Goal: Task Accomplishment & Management: Use online tool/utility

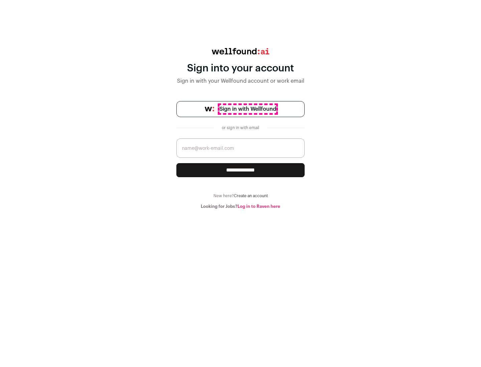
click at [247, 109] on span "Sign in with Wellfound" at bounding box center [247, 109] width 57 height 8
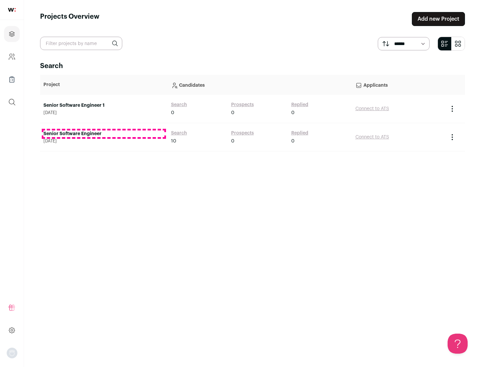
click at [104, 134] on link "Senior Software Engineer" at bounding box center [103, 134] width 121 height 7
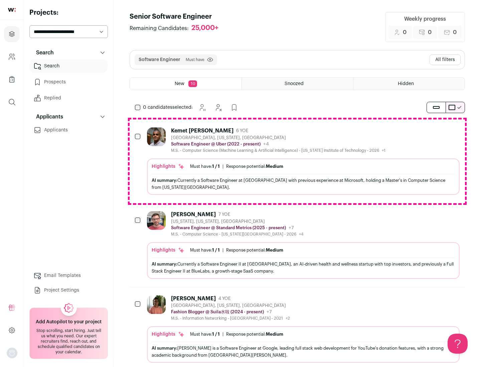
click at [297, 161] on div "Highlights Must have: 1 / 1 How many must haves have been fulfilled? | Response…" at bounding box center [303, 177] width 313 height 36
